Goal: Task Accomplishment & Management: Use online tool/utility

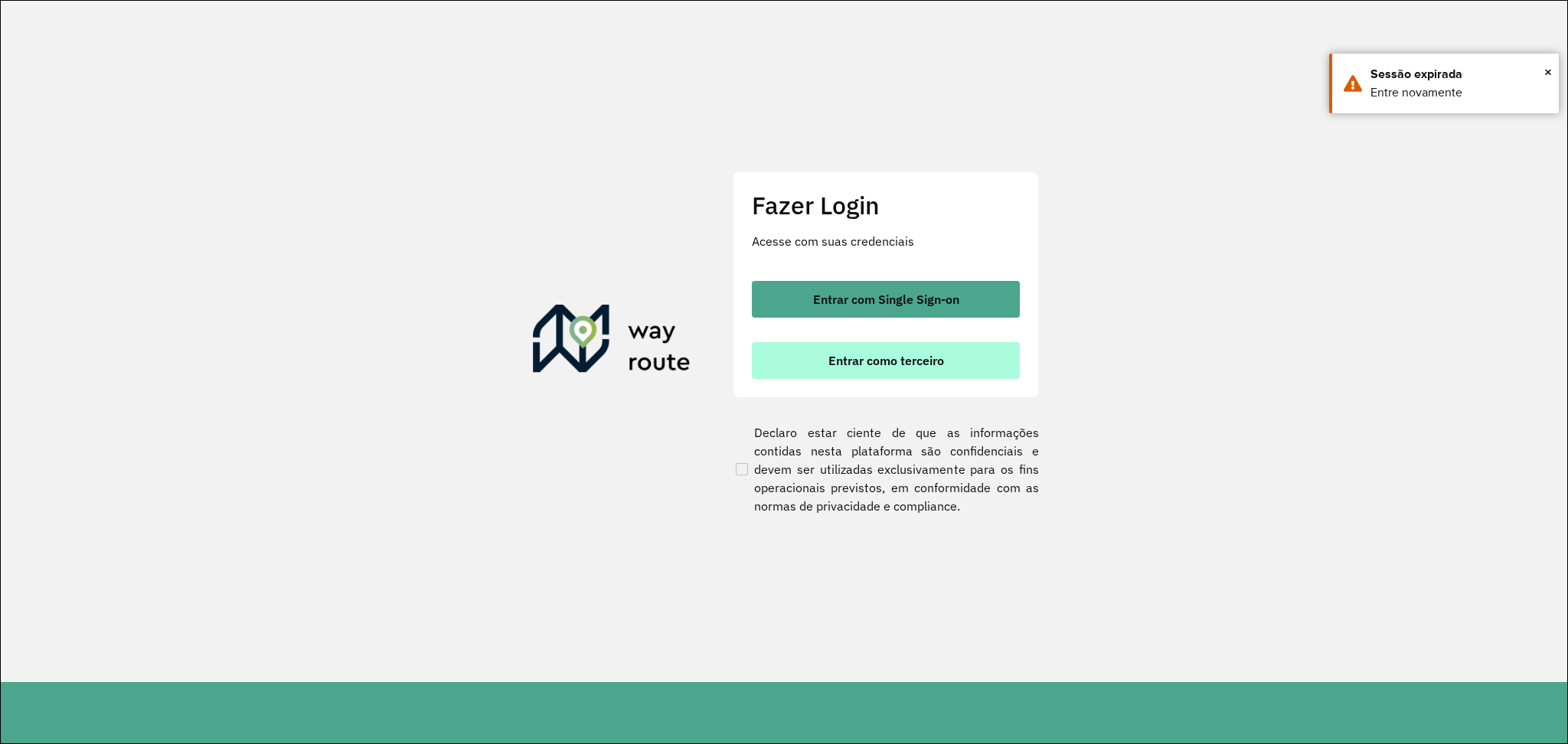
click at [886, 355] on span "Entrar como terceiro" at bounding box center [886, 361] width 116 height 12
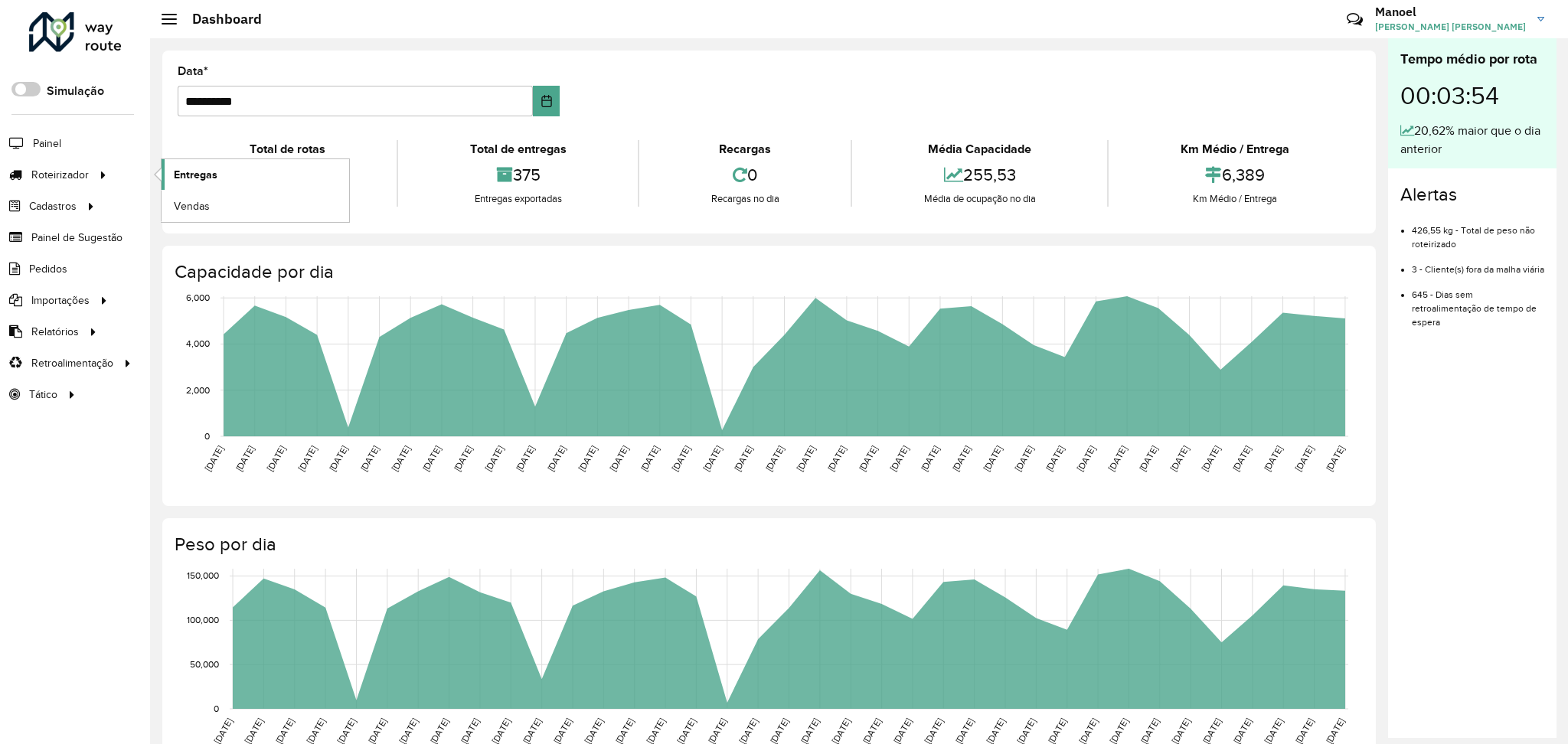
click at [186, 174] on span "Entregas" at bounding box center [195, 175] width 44 height 16
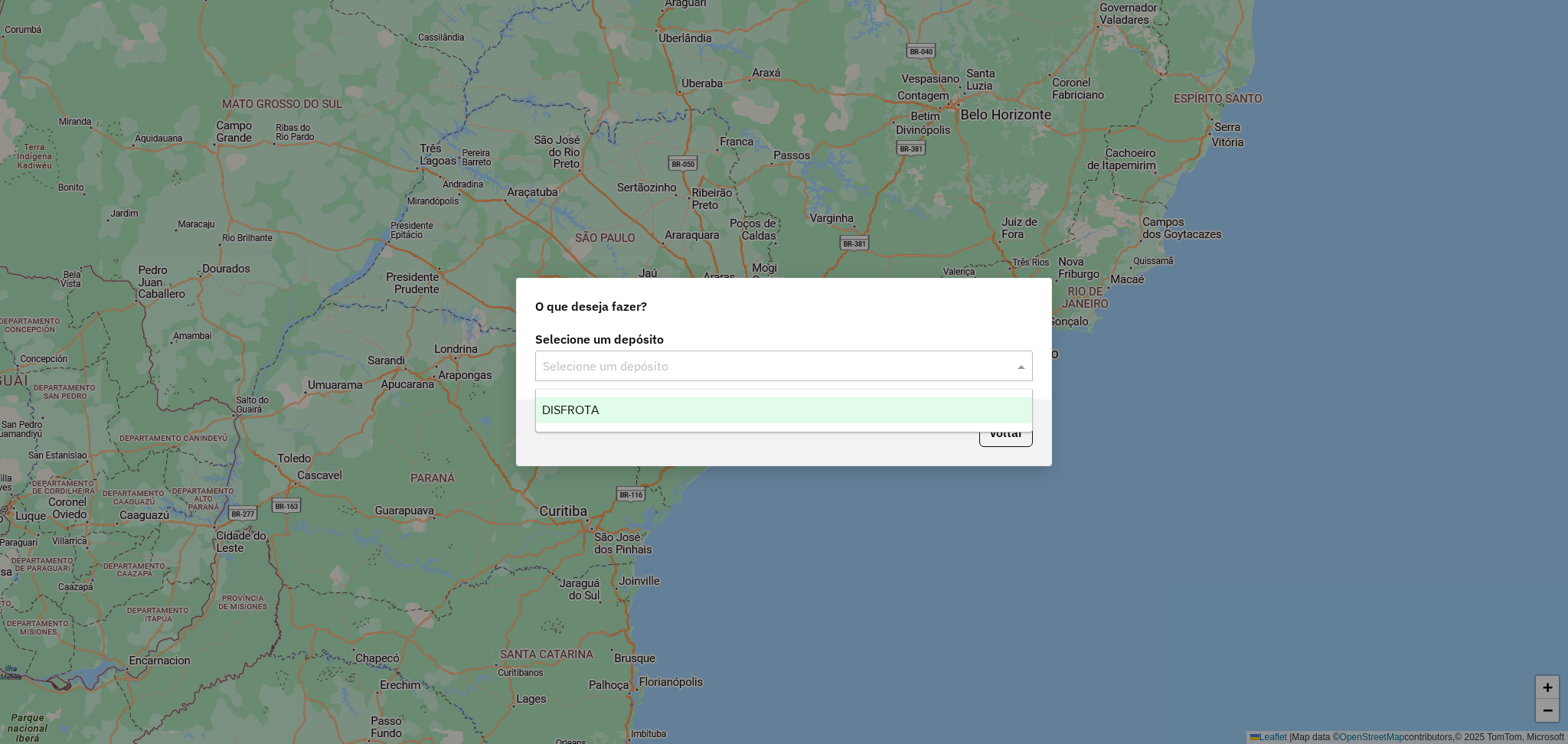
click at [668, 377] on div "Selecione um depósito" at bounding box center [784, 365] width 497 height 30
click at [629, 409] on div "DISFROTA" at bounding box center [784, 410] width 497 height 26
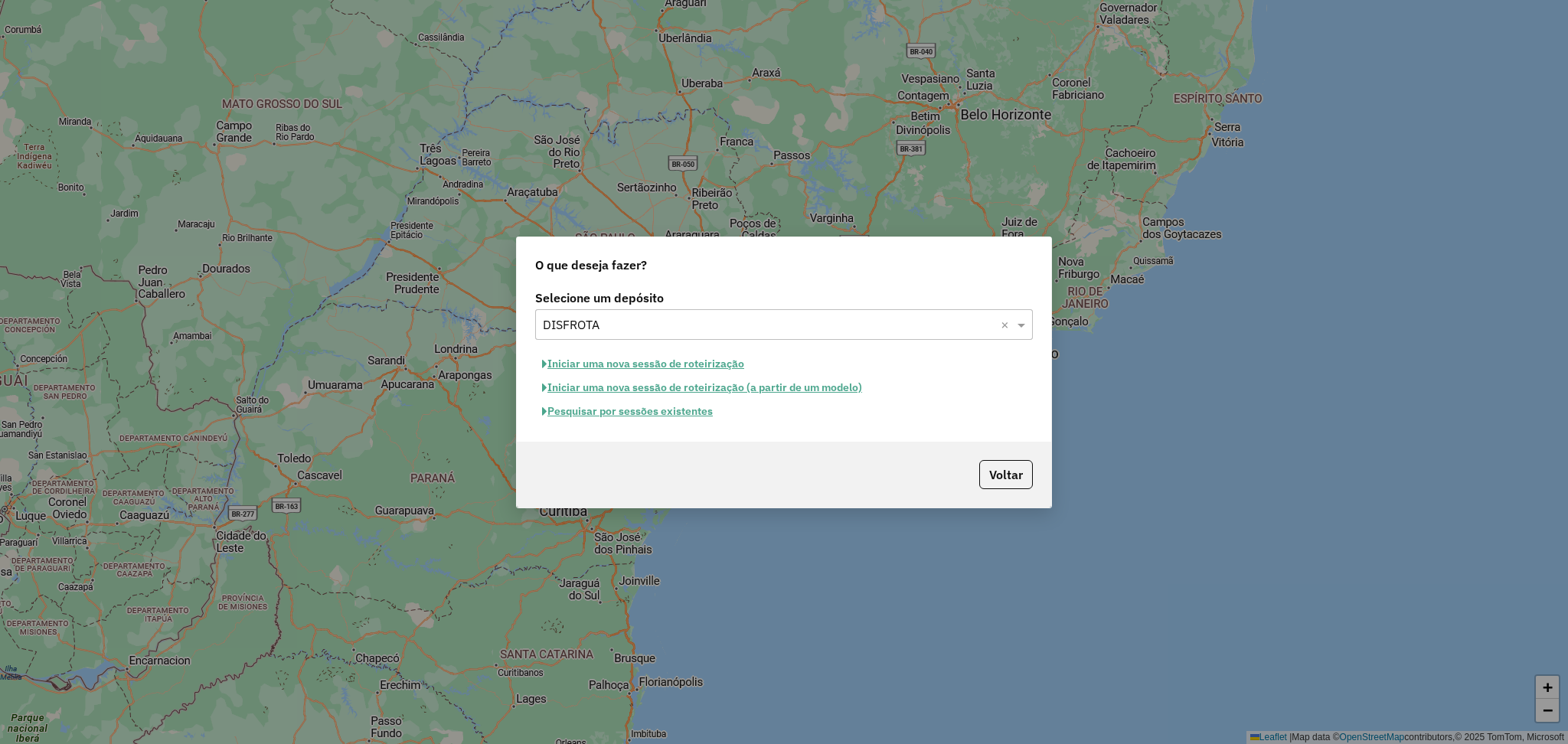
click at [674, 412] on button "Pesquisar por sessões existentes" at bounding box center [627, 411] width 185 height 24
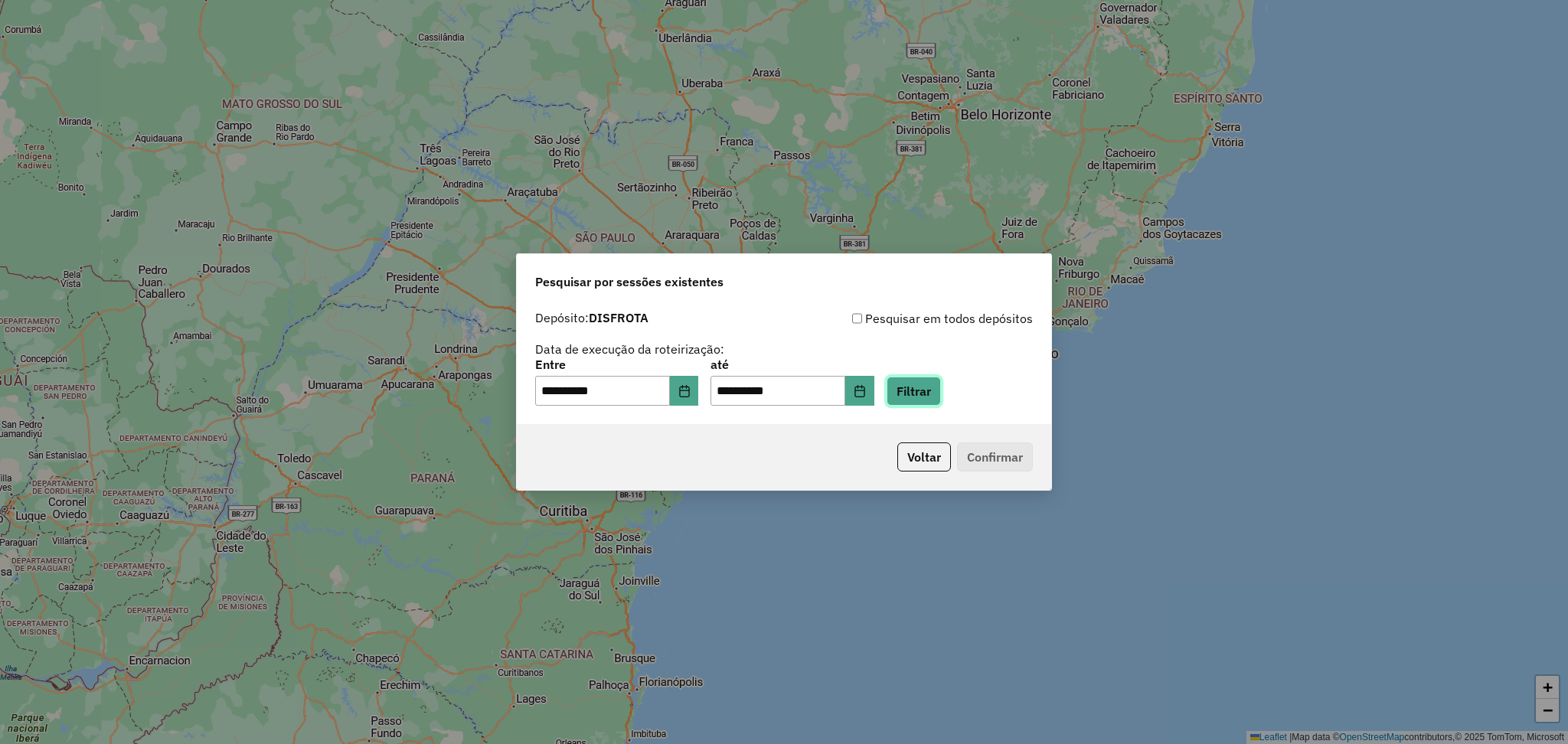
click at [941, 399] on button "Filtrar" at bounding box center [914, 391] width 54 height 29
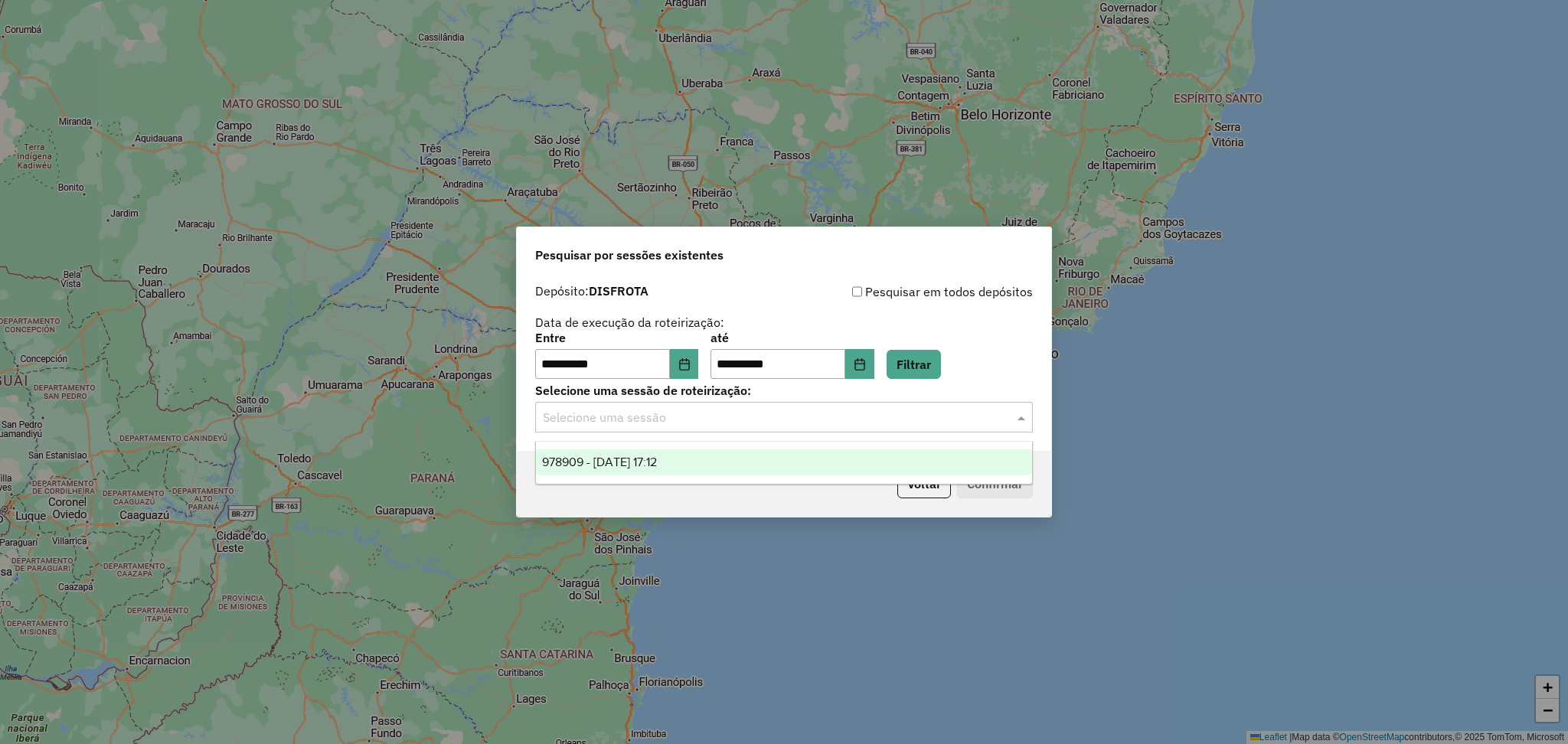
click at [766, 417] on input "text" at bounding box center [768, 418] width 452 height 19
click at [693, 464] on div "978909 - 14/08/2025 17:12" at bounding box center [784, 462] width 497 height 26
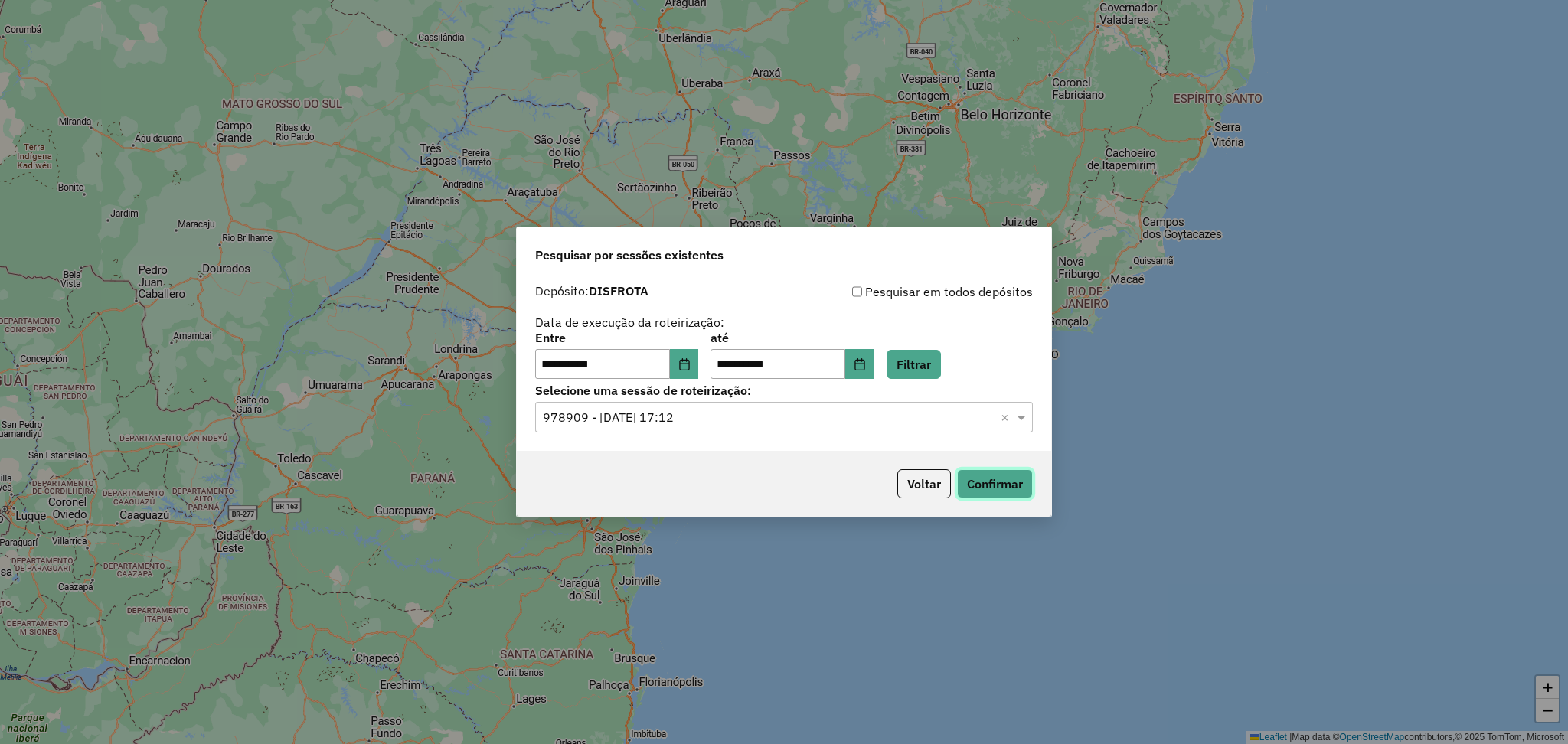
click at [970, 483] on button "Confirmar" at bounding box center [995, 484] width 76 height 29
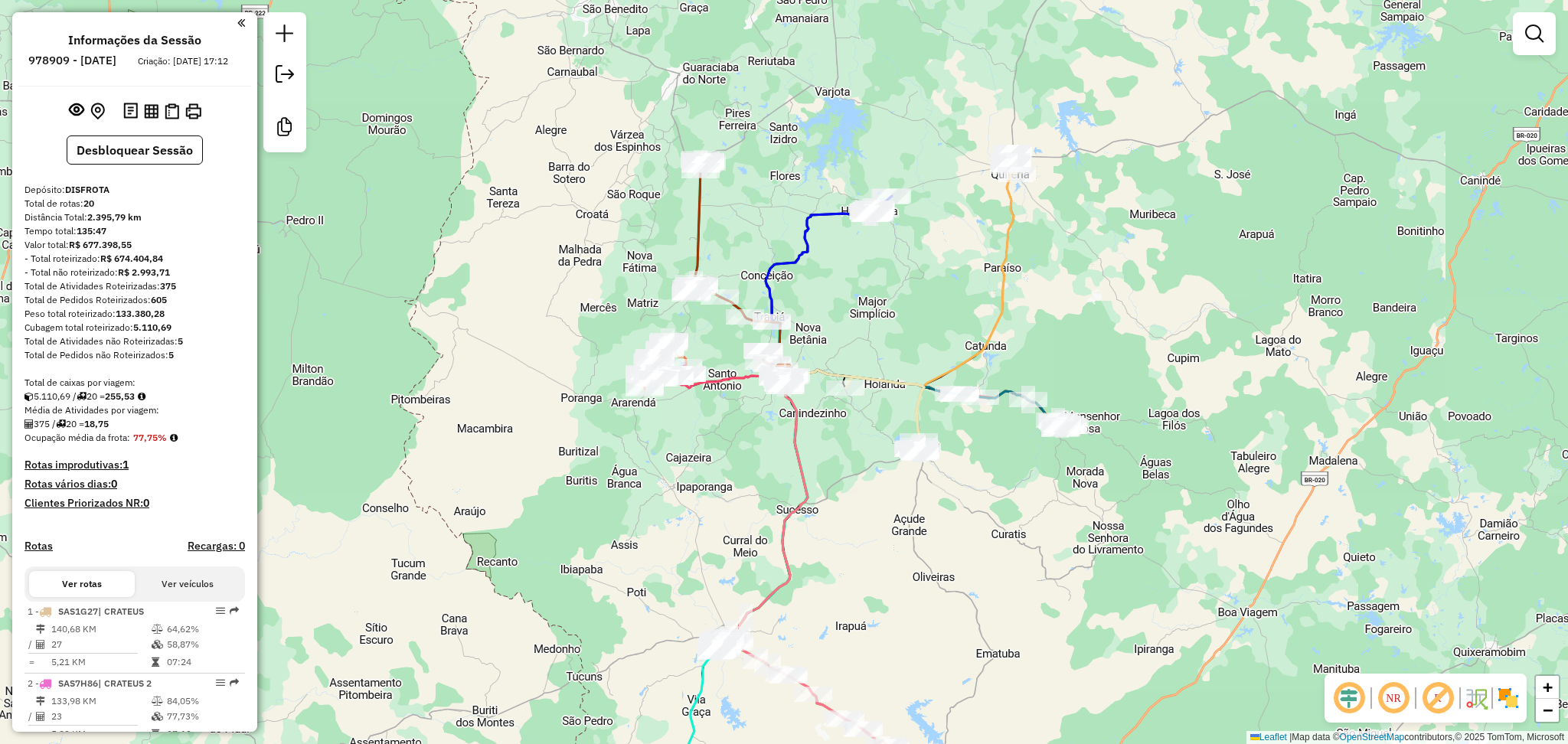
drag, startPoint x: 1349, startPoint y: 697, endPoint x: 1188, endPoint y: 673, distance: 162.8
click at [1349, 697] on em at bounding box center [1349, 698] width 37 height 37
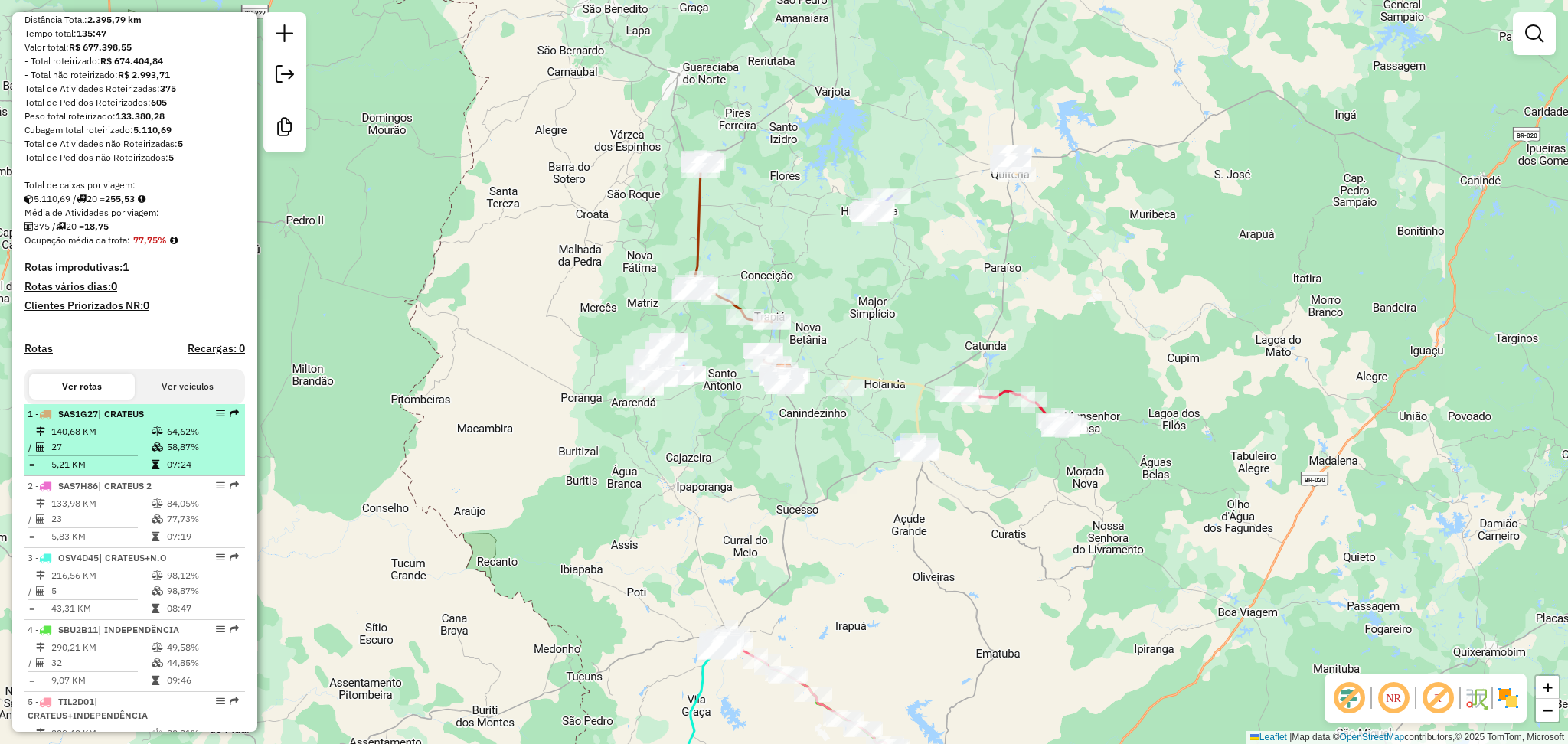
scroll to position [203, 0]
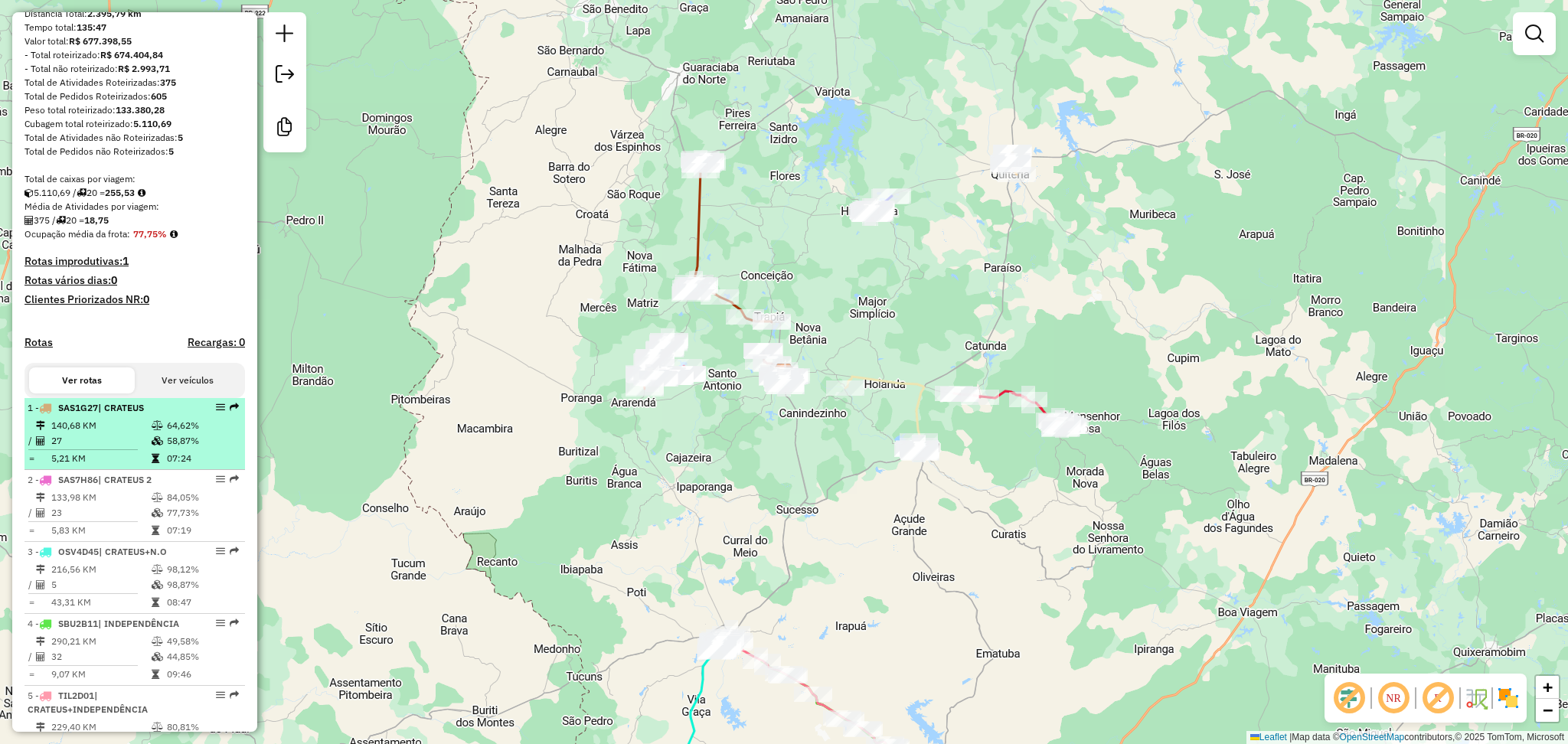
click at [117, 433] on td "140,68 KM" at bounding box center [101, 425] width 101 height 15
select select "**********"
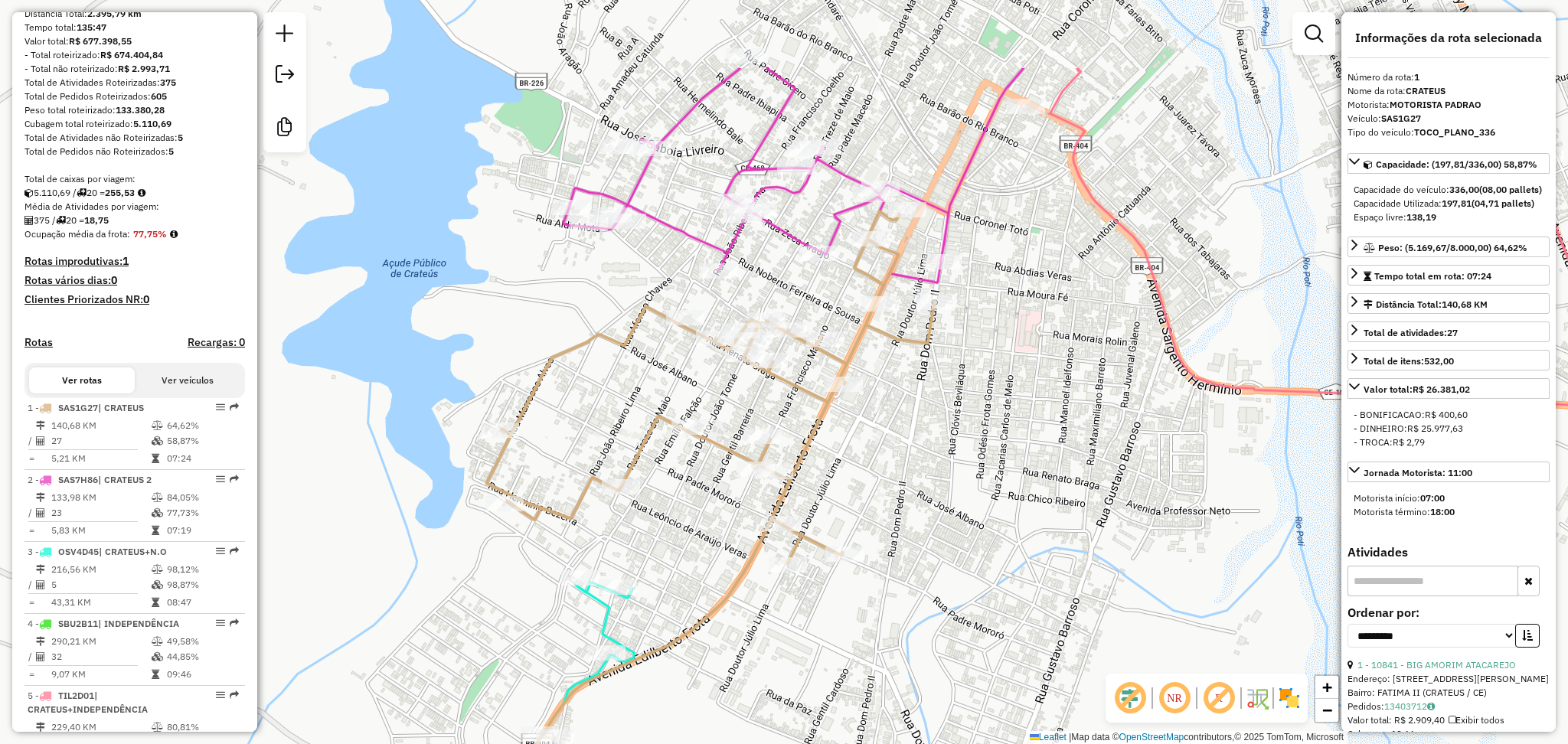
drag, startPoint x: 632, startPoint y: 176, endPoint x: 528, endPoint y: 347, distance: 200.1
click at [528, 347] on div "Janela de atendimento Grade de atendimento Capacidade Transportadoras Veículos …" at bounding box center [784, 372] width 1568 height 744
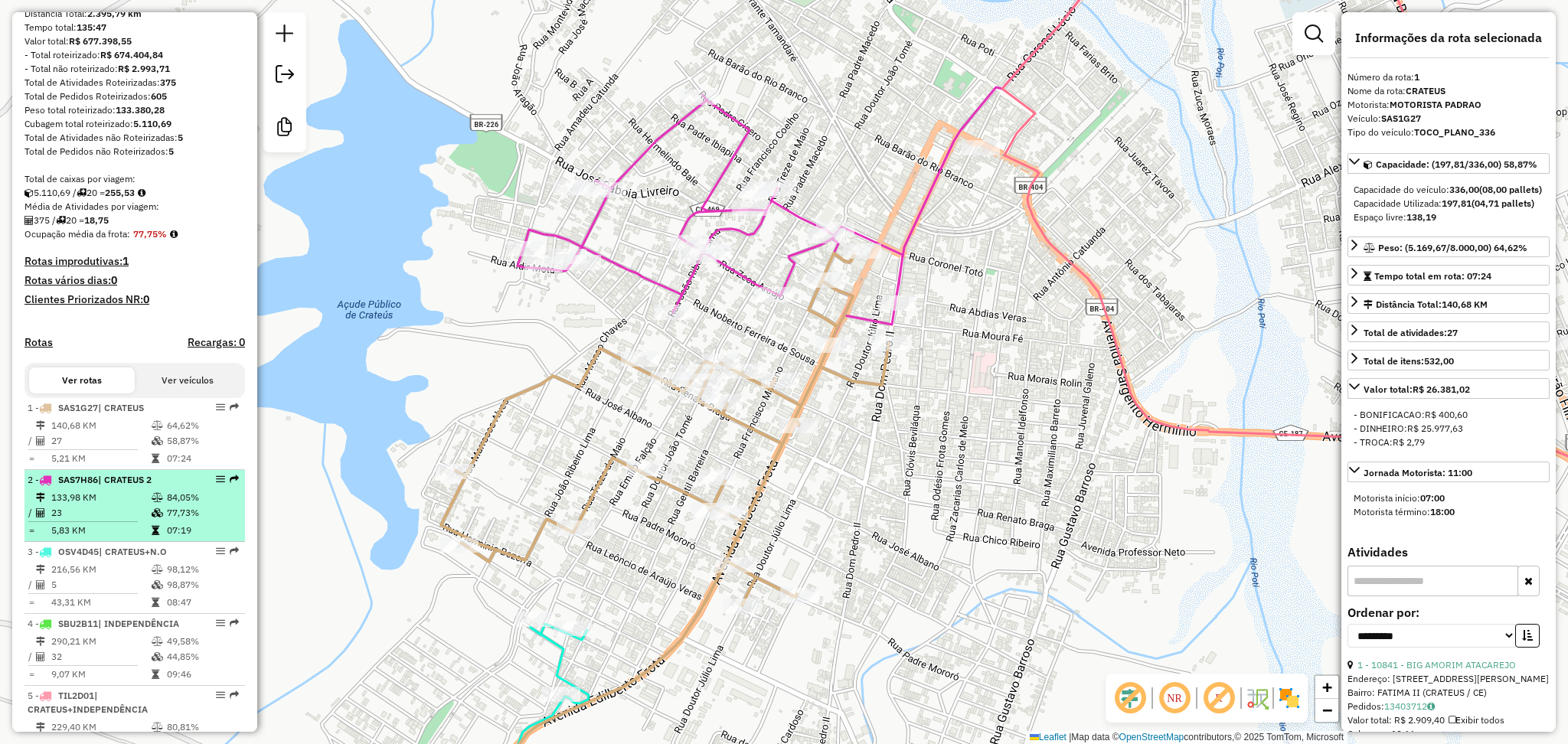
click at [102, 505] on td "133,98 KM" at bounding box center [101, 497] width 101 height 15
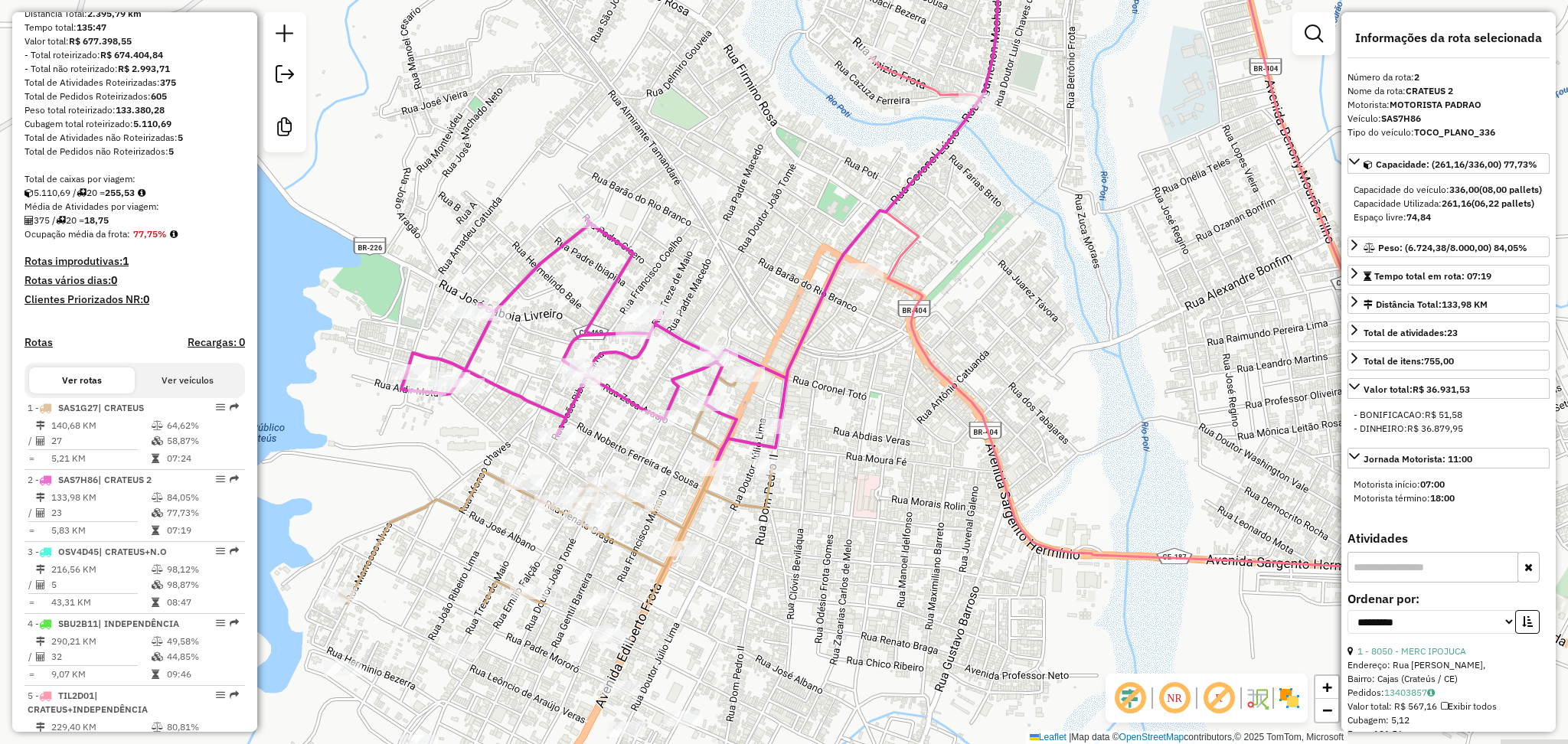
drag, startPoint x: 656, startPoint y: 524, endPoint x: 713, endPoint y: 307, distance: 224.4
click at [713, 307] on div "Janela de atendimento Grade de atendimento Capacidade Transportadoras Veículos …" at bounding box center [784, 372] width 1568 height 744
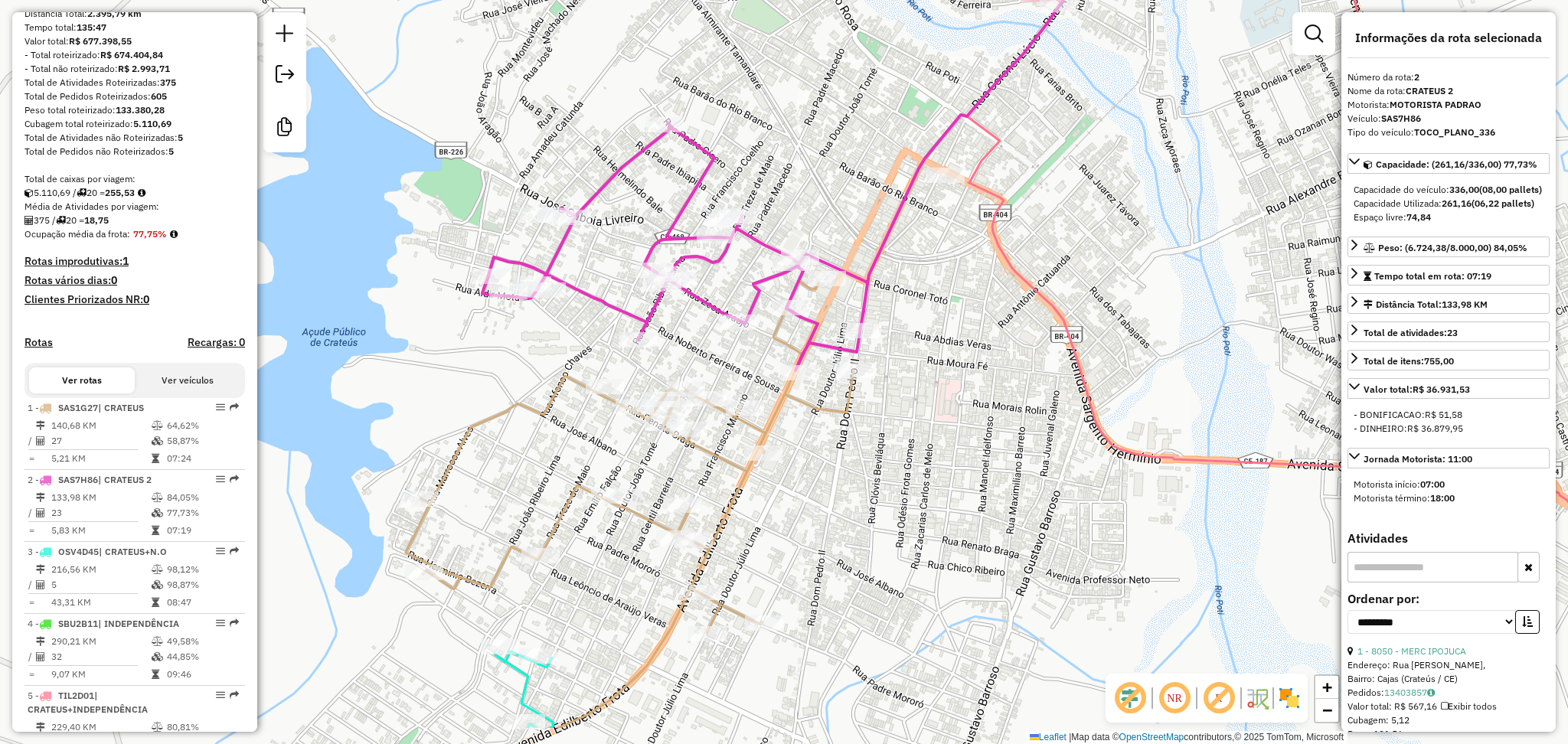
drag, startPoint x: 442, startPoint y: 521, endPoint x: 497, endPoint y: 442, distance: 96.3
click at [497, 442] on div "Janela de atendimento Grade de atendimento Capacidade Transportadoras Veículos …" at bounding box center [784, 372] width 1568 height 744
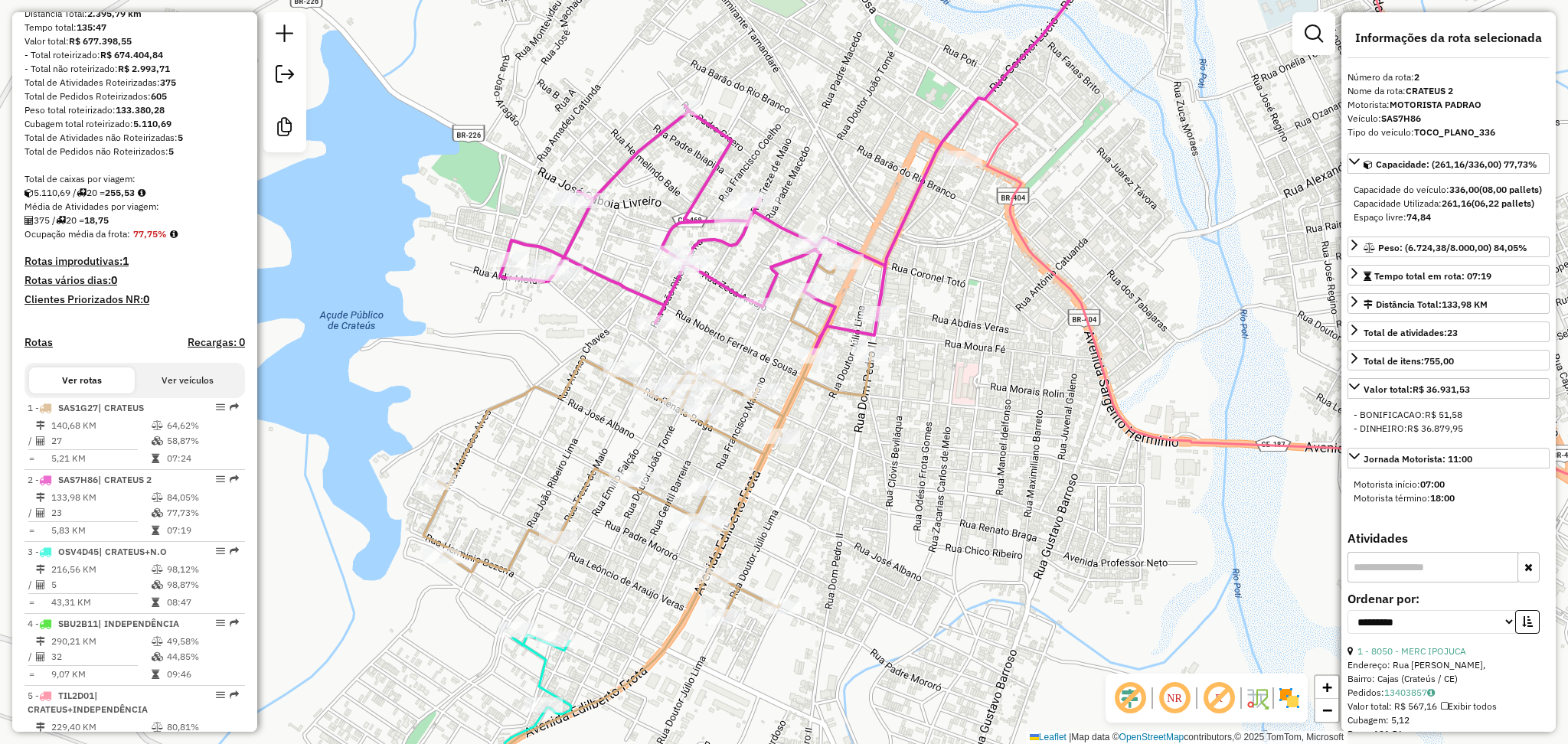
drag, startPoint x: 790, startPoint y: 220, endPoint x: 809, endPoint y: 201, distance: 26.9
click at [809, 201] on div "Janela de atendimento Grade de atendimento Capacidade Transportadoras Veículos …" at bounding box center [784, 372] width 1568 height 744
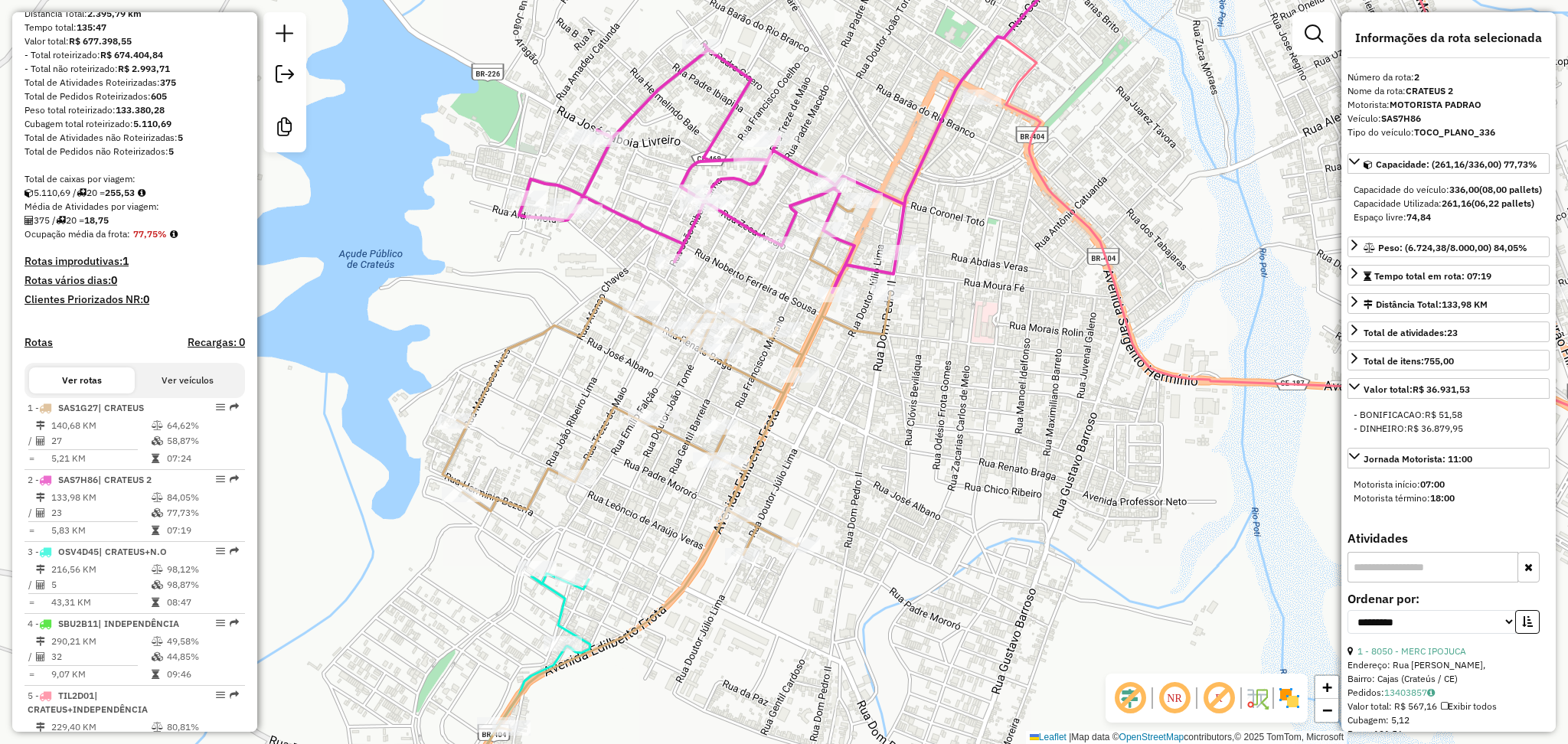
drag, startPoint x: 517, startPoint y: 488, endPoint x: 554, endPoint y: 357, distance: 136.1
click at [554, 357] on div "Janela de atendimento Grade de atendimento Capacidade Transportadoras Veículos …" at bounding box center [784, 372] width 1568 height 744
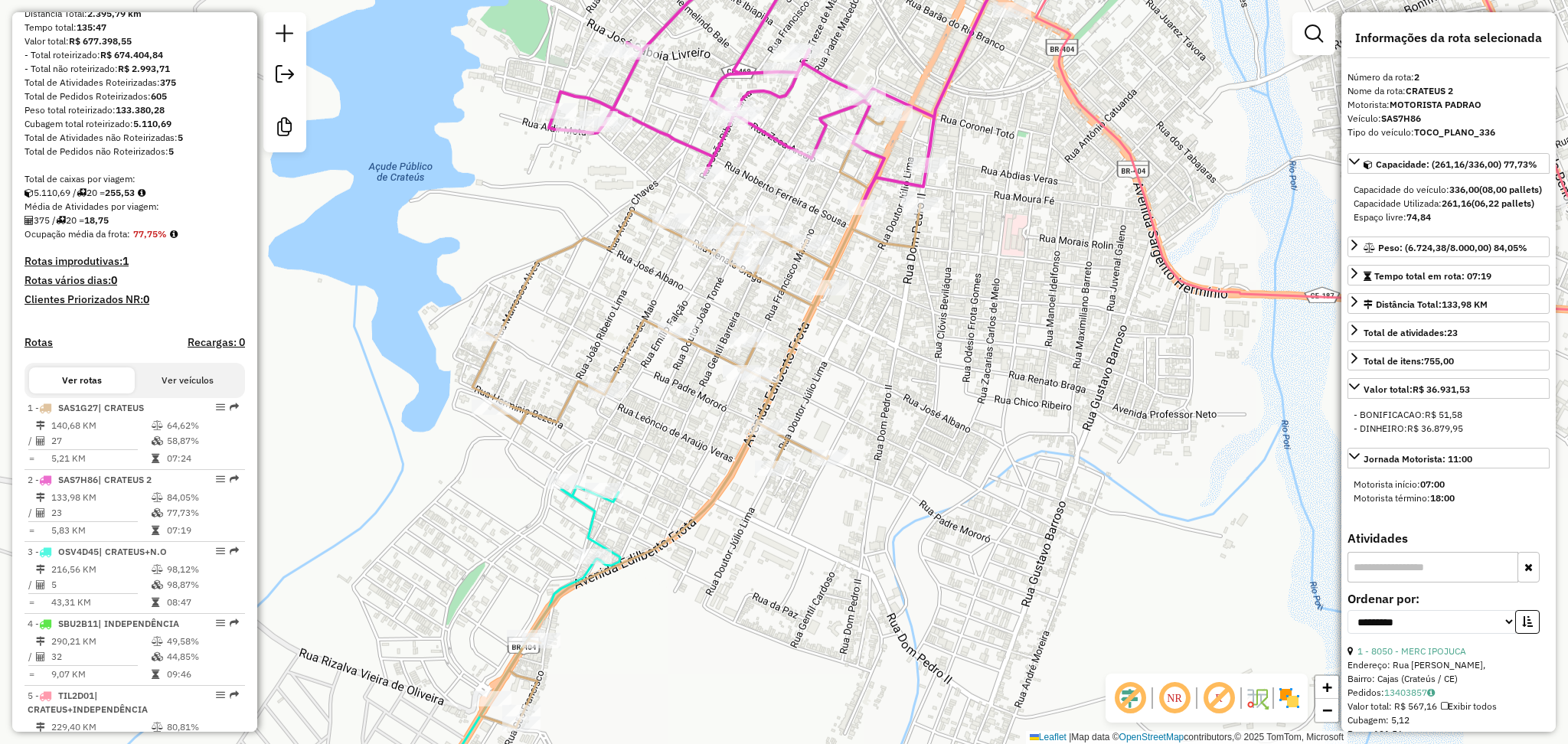
drag, startPoint x: 488, startPoint y: 583, endPoint x: 554, endPoint y: 368, distance: 224.9
click at [554, 371] on div "Janela de atendimento Grade de atendimento Capacidade Transportadoras Veículos …" at bounding box center [784, 372] width 1568 height 744
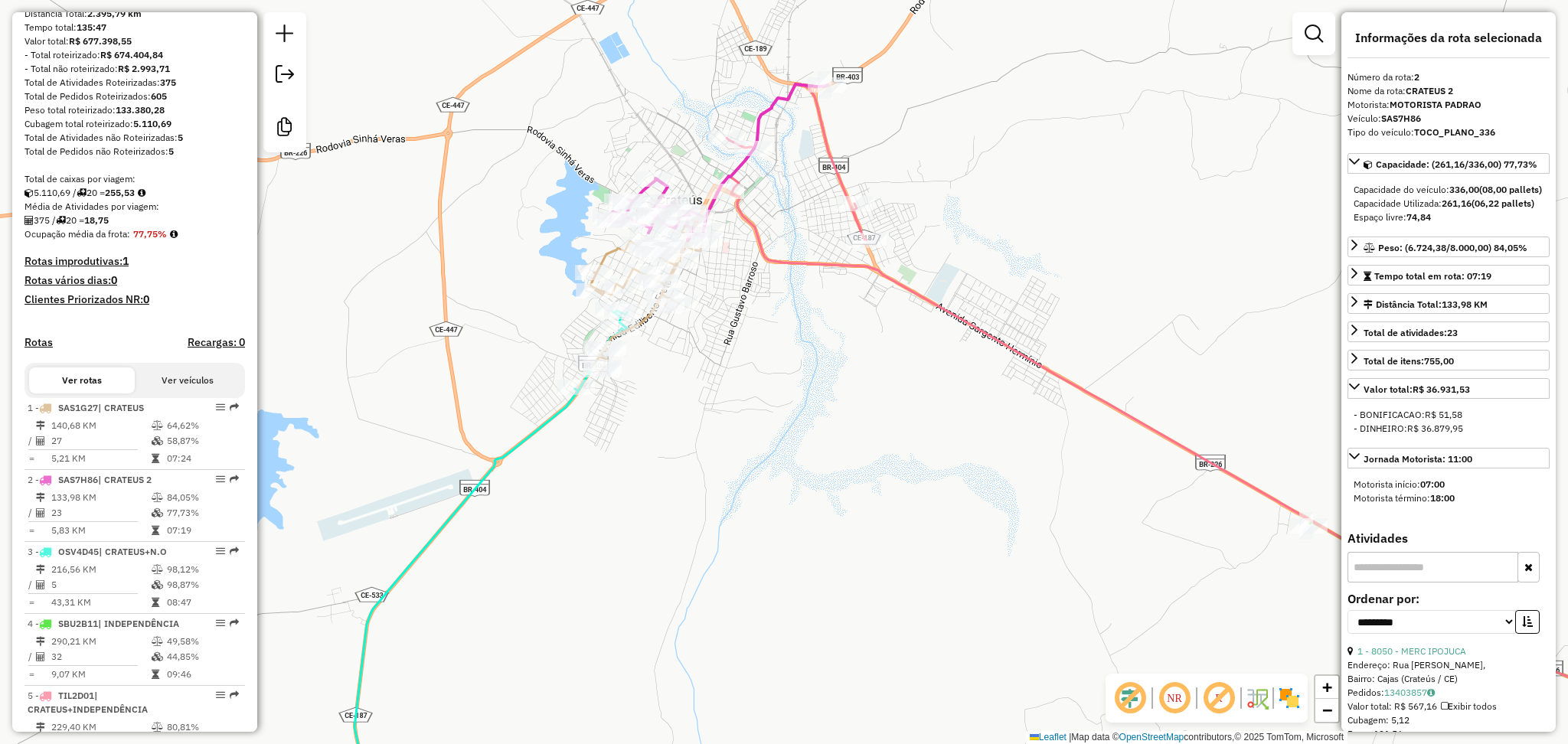
scroll to position [0, 0]
